Goal: Task Accomplishment & Management: Use online tool/utility

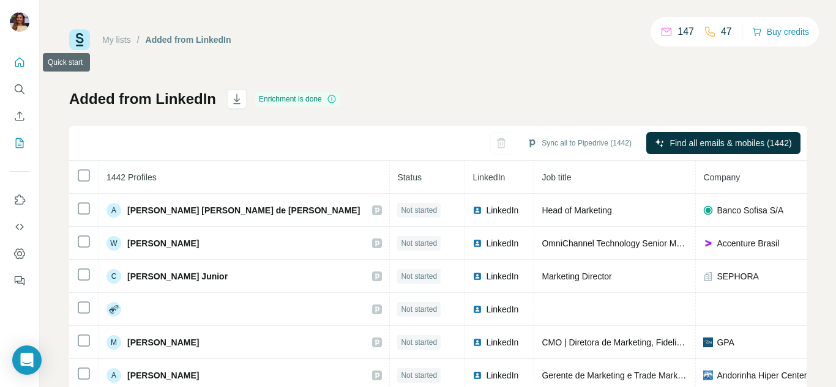
click at [23, 67] on icon "Quick start" at bounding box center [19, 62] width 9 height 9
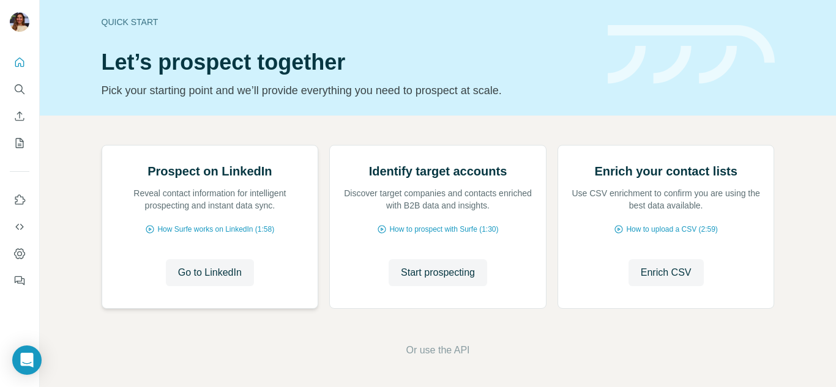
scroll to position [122, 0]
click at [447, 275] on span "Start prospecting" at bounding box center [438, 273] width 74 height 15
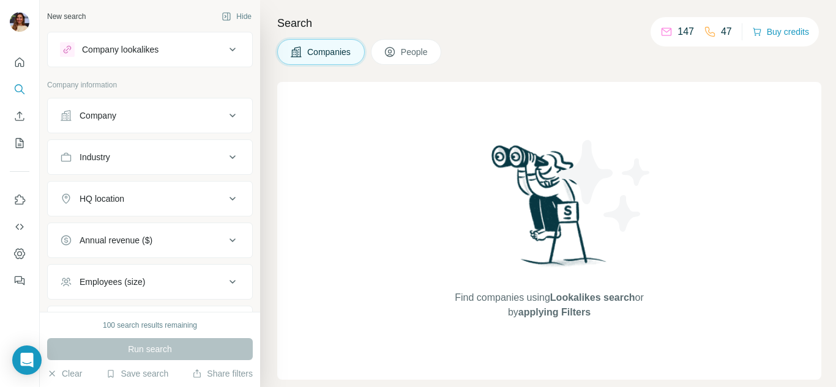
click at [225, 50] on icon at bounding box center [232, 49] width 15 height 15
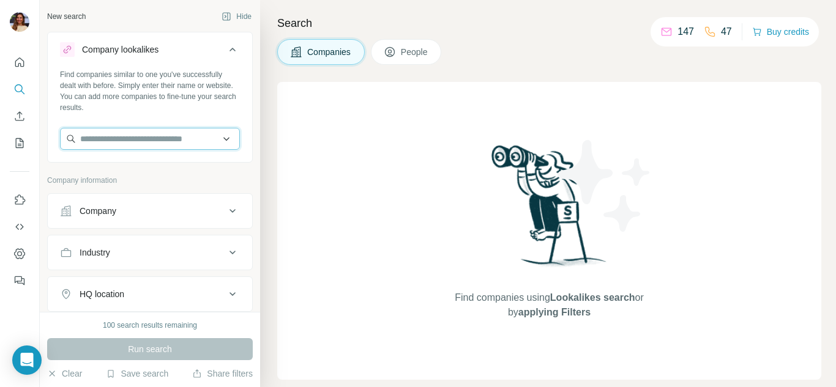
click at [198, 135] on input "text" at bounding box center [150, 139] width 180 height 22
click at [214, 58] on button "Company lookalikes" at bounding box center [150, 52] width 204 height 34
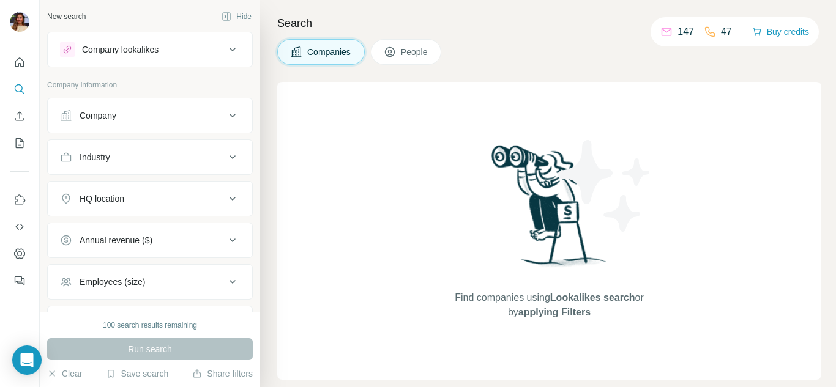
click at [411, 43] on button "People" at bounding box center [406, 52] width 71 height 26
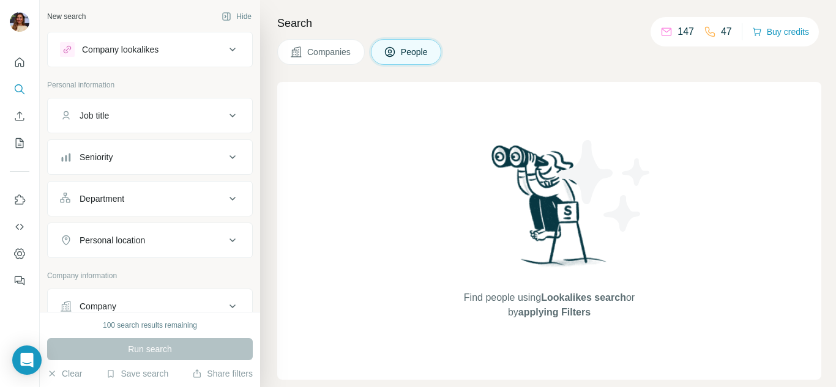
click at [192, 58] on button "Company lookalikes" at bounding box center [150, 49] width 204 height 29
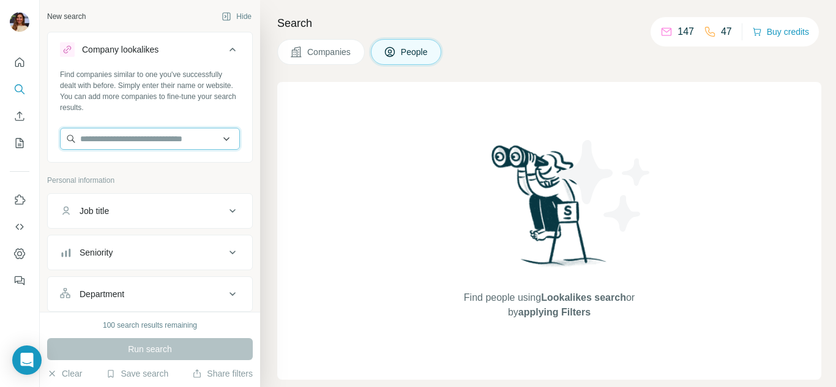
click at [148, 144] on input "text" at bounding box center [150, 139] width 180 height 22
type input "**********"
click at [148, 144] on input "**********" at bounding box center [145, 139] width 171 height 22
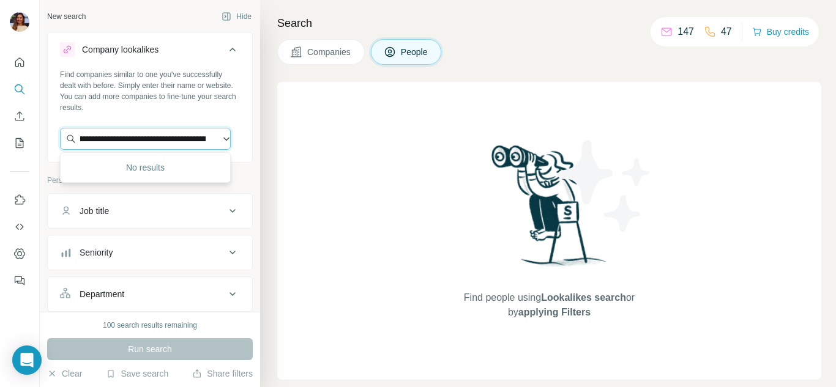
click at [148, 144] on input "**********" at bounding box center [145, 139] width 171 height 22
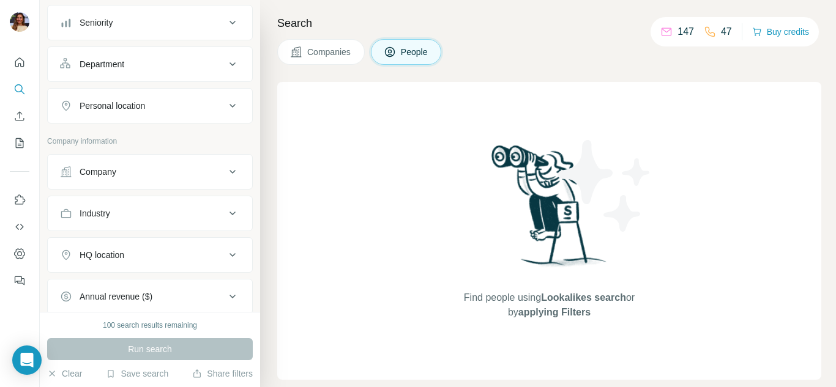
scroll to position [208, 0]
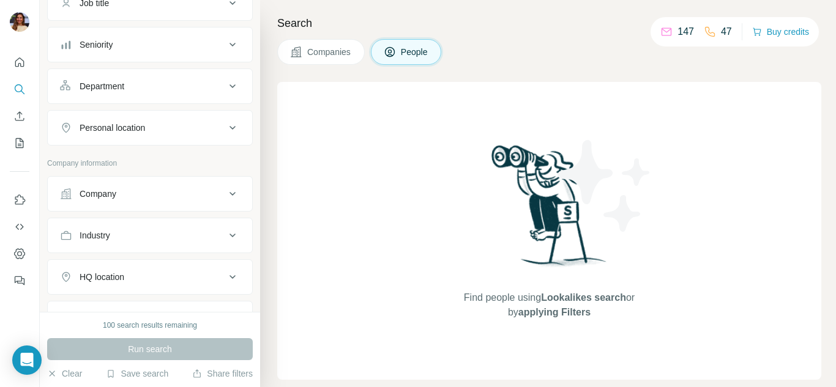
click at [225, 190] on icon at bounding box center [232, 194] width 15 height 15
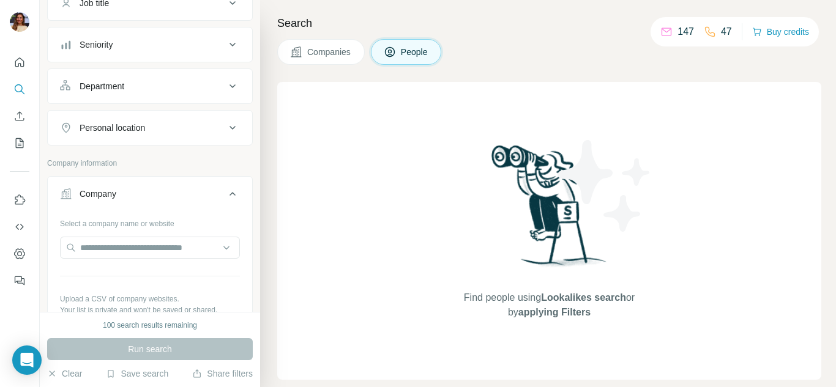
click at [225, 190] on icon at bounding box center [232, 194] width 15 height 15
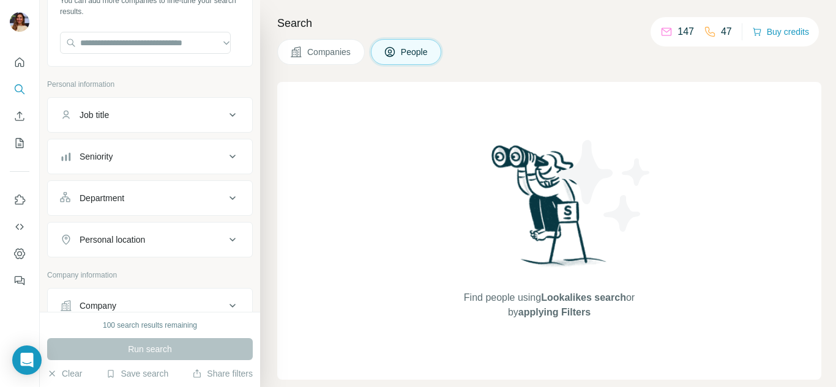
scroll to position [0, 0]
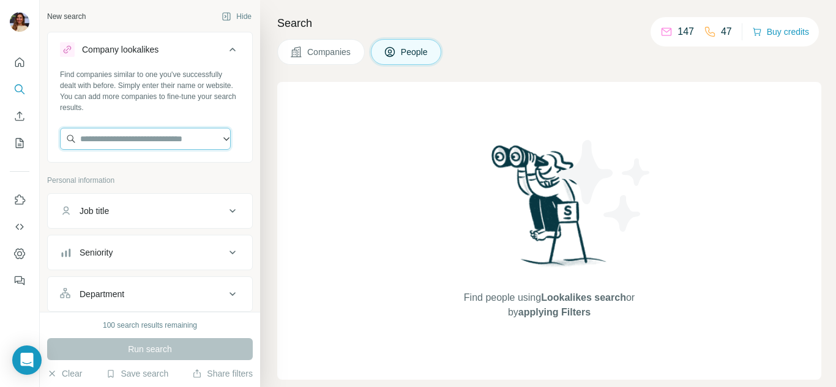
click at [175, 135] on input "text" at bounding box center [145, 139] width 171 height 22
